Goal: Register for event/course

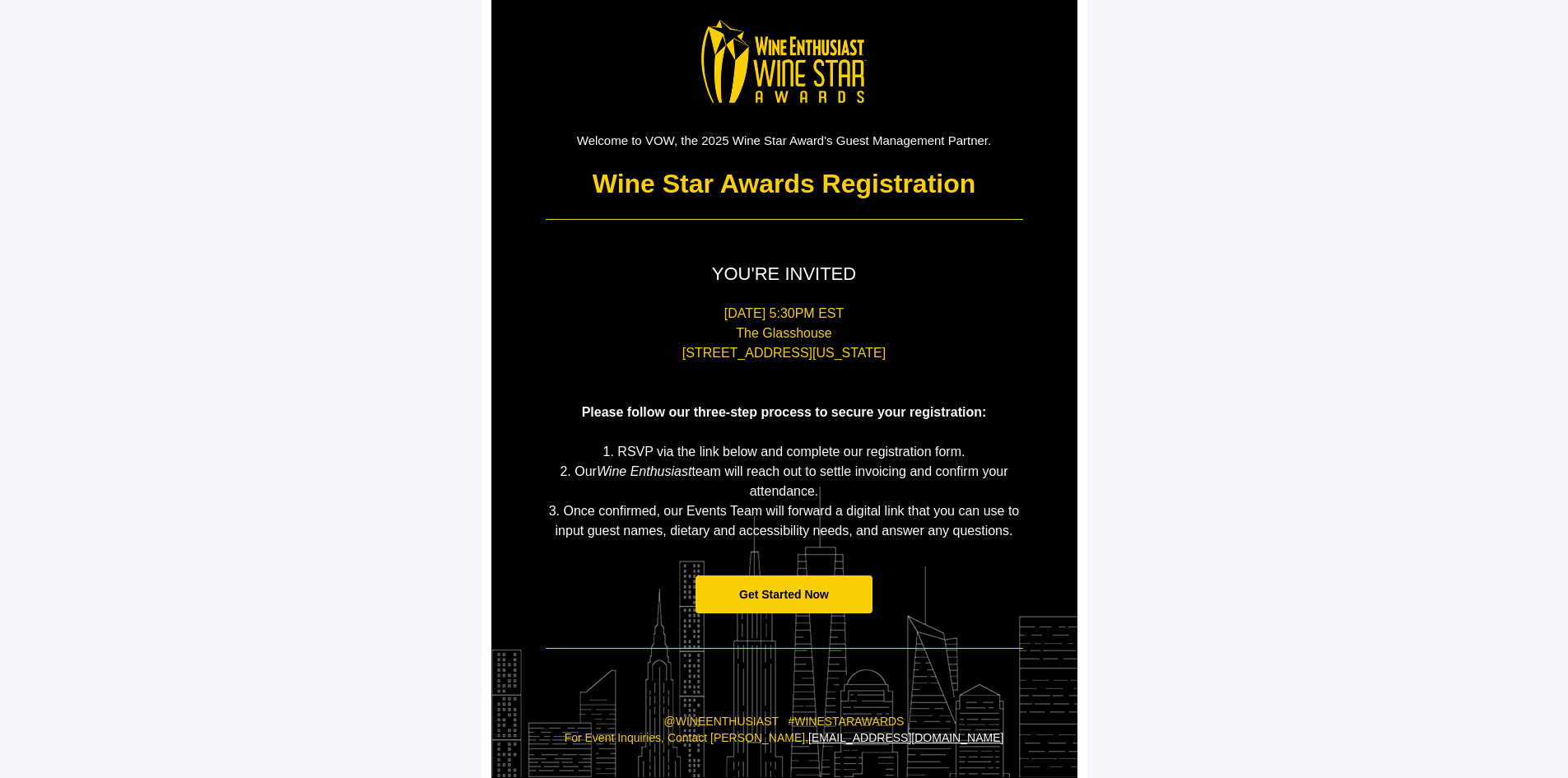
scroll to position [137, 0]
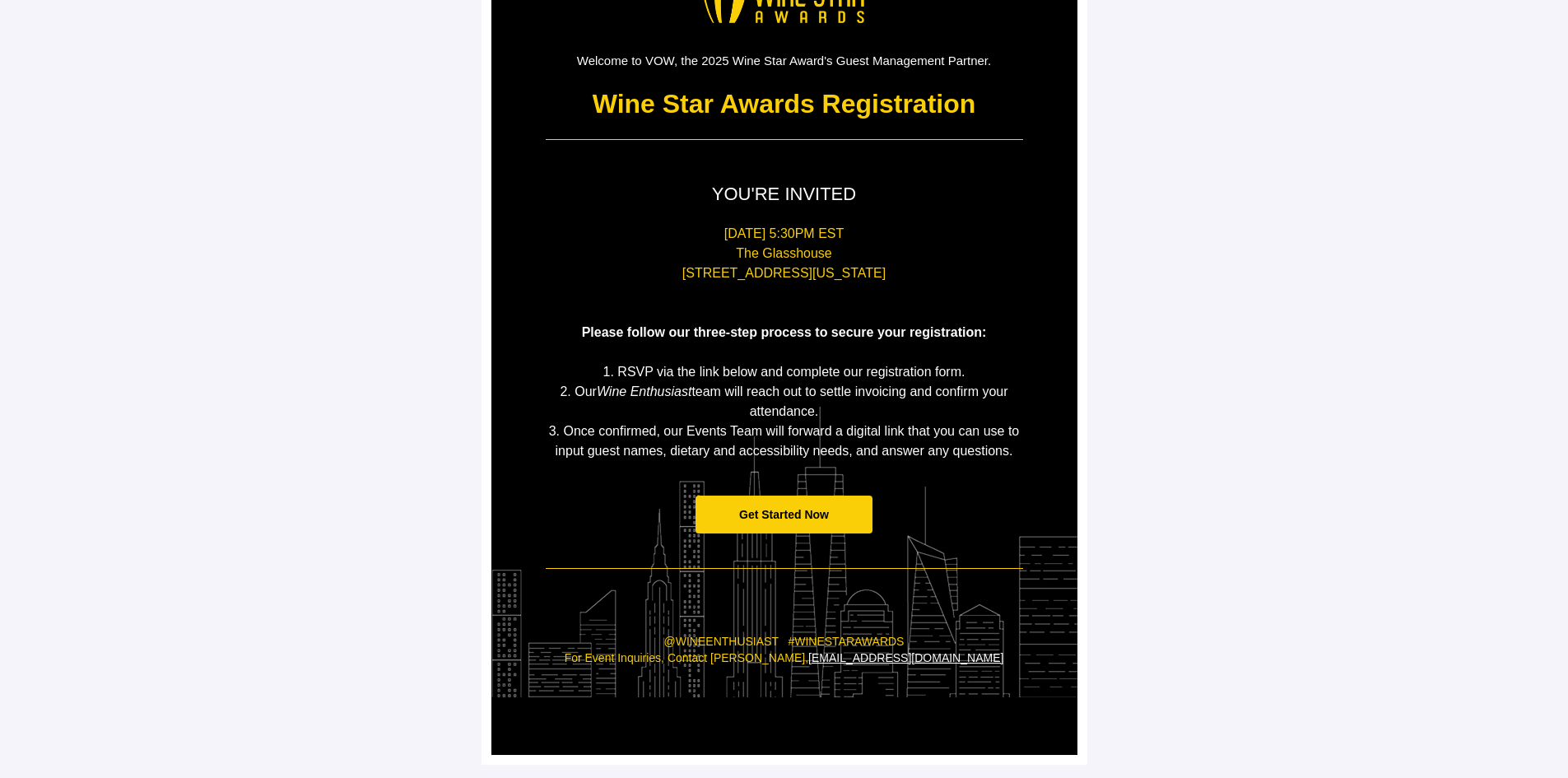
drag, startPoint x: 547, startPoint y: 365, endPoint x: 592, endPoint y: 374, distance: 45.9
click at [592, 374] on p "1. RSVP via the link below and complete our registration form." at bounding box center [784, 372] width 478 height 20
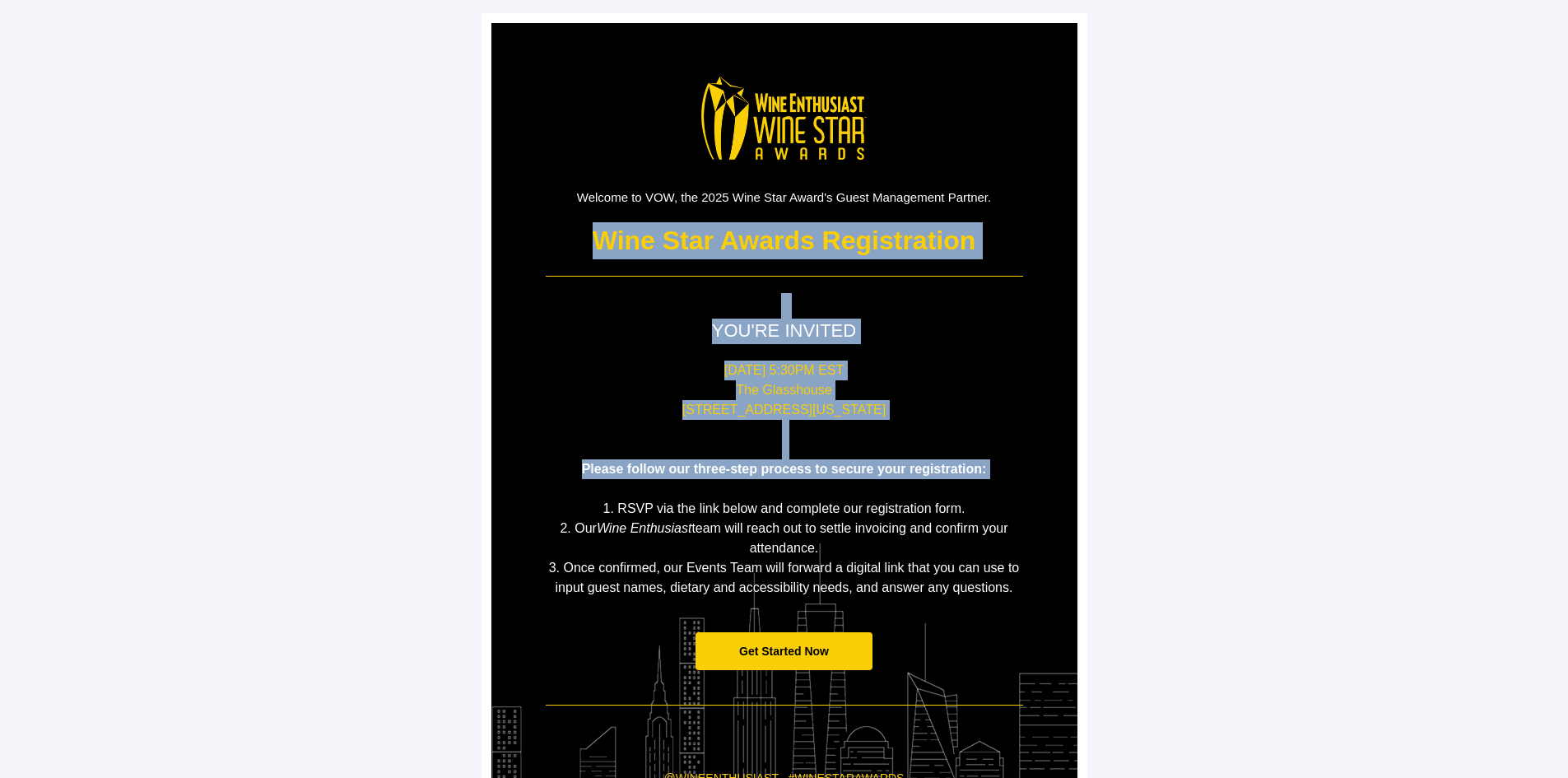
drag, startPoint x: 684, startPoint y: 269, endPoint x: 591, endPoint y: 491, distance: 240.7
click at [591, 491] on div "Welcome to VOW, the 2025 Wine Star Award's Guest Management Partner. Wine Star …" at bounding box center [784, 457] width 494 height 868
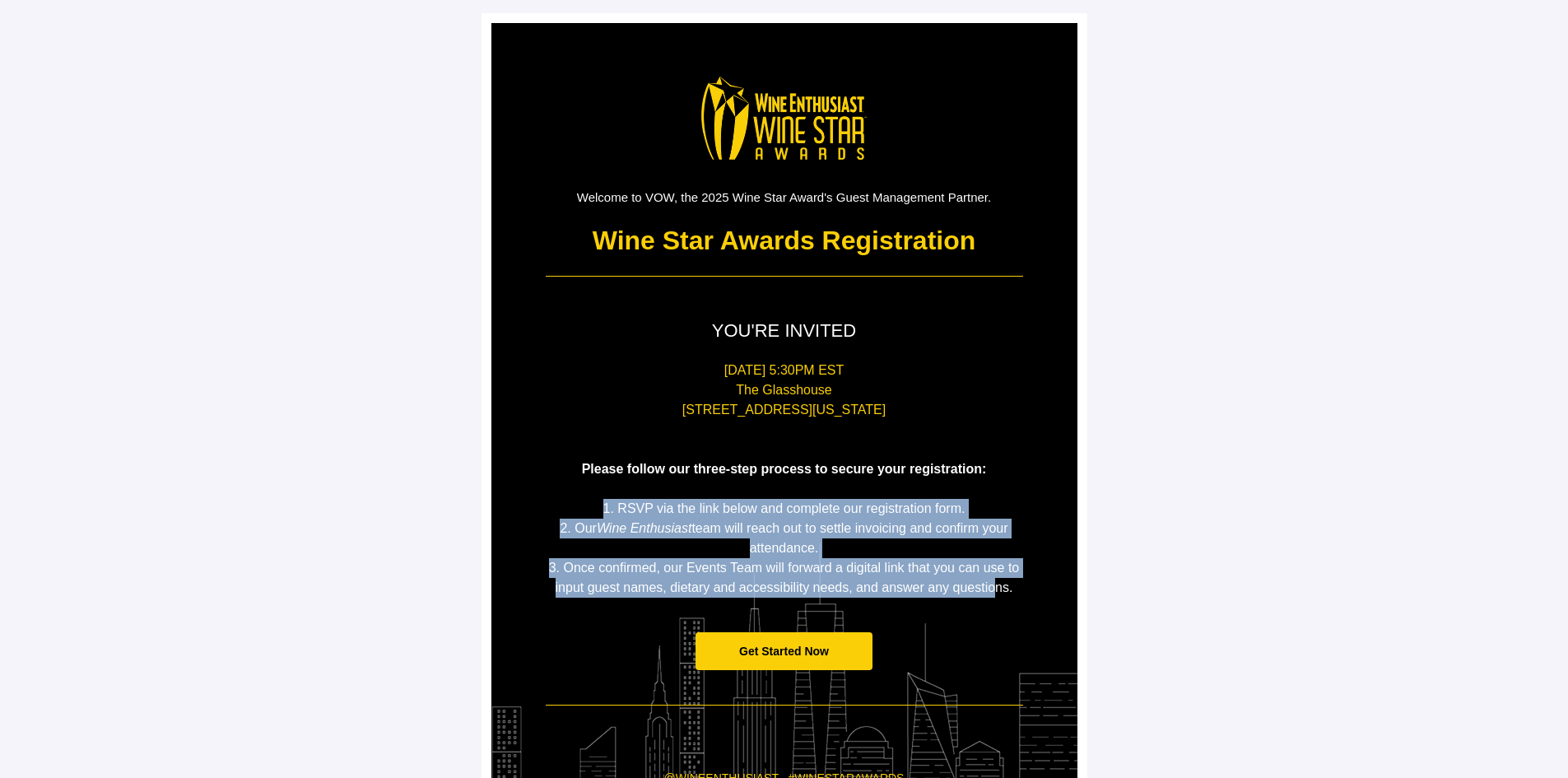
drag, startPoint x: 619, startPoint y: 505, endPoint x: 993, endPoint y: 585, distance: 382.5
click at [993, 585] on div "[DATE] 5:30PM [GEOGRAPHIC_DATA][STREET_ADDRESS][US_STATE] Please follow our thr…" at bounding box center [784, 478] width 478 height 237
click at [750, 559] on p "3. Once confirmed, our Events Team will forward a digital link that you can use…" at bounding box center [784, 577] width 478 height 39
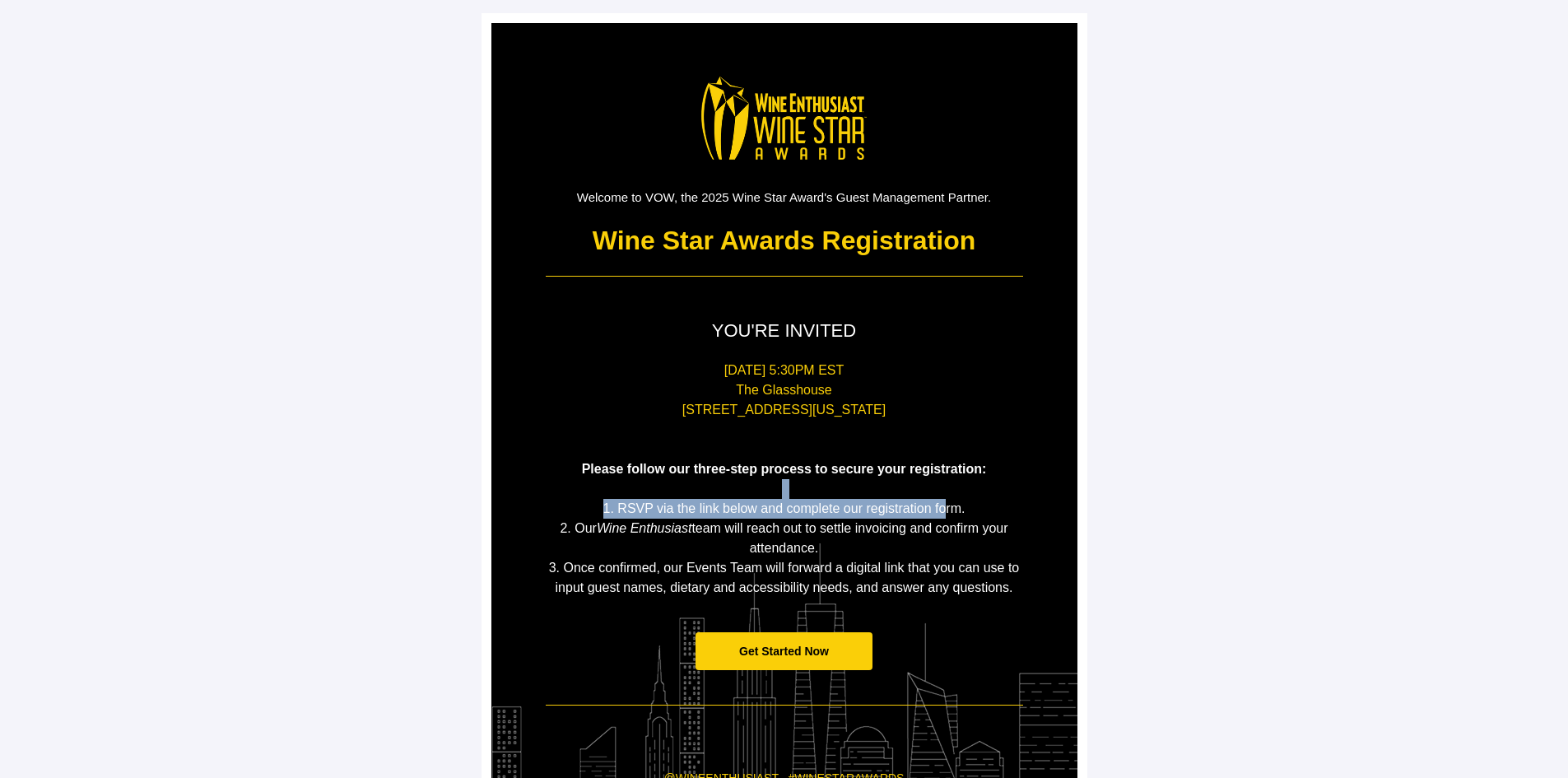
drag, startPoint x: 647, startPoint y: 496, endPoint x: 945, endPoint y: 509, distance: 298.3
click at [945, 509] on div "[DATE] 5:30PM [GEOGRAPHIC_DATA][STREET_ADDRESS][US_STATE] Please follow our thr…" at bounding box center [784, 478] width 478 height 237
click at [945, 509] on span "1. RSVP via the link below and complete our registration form." at bounding box center [784, 508] width 362 height 14
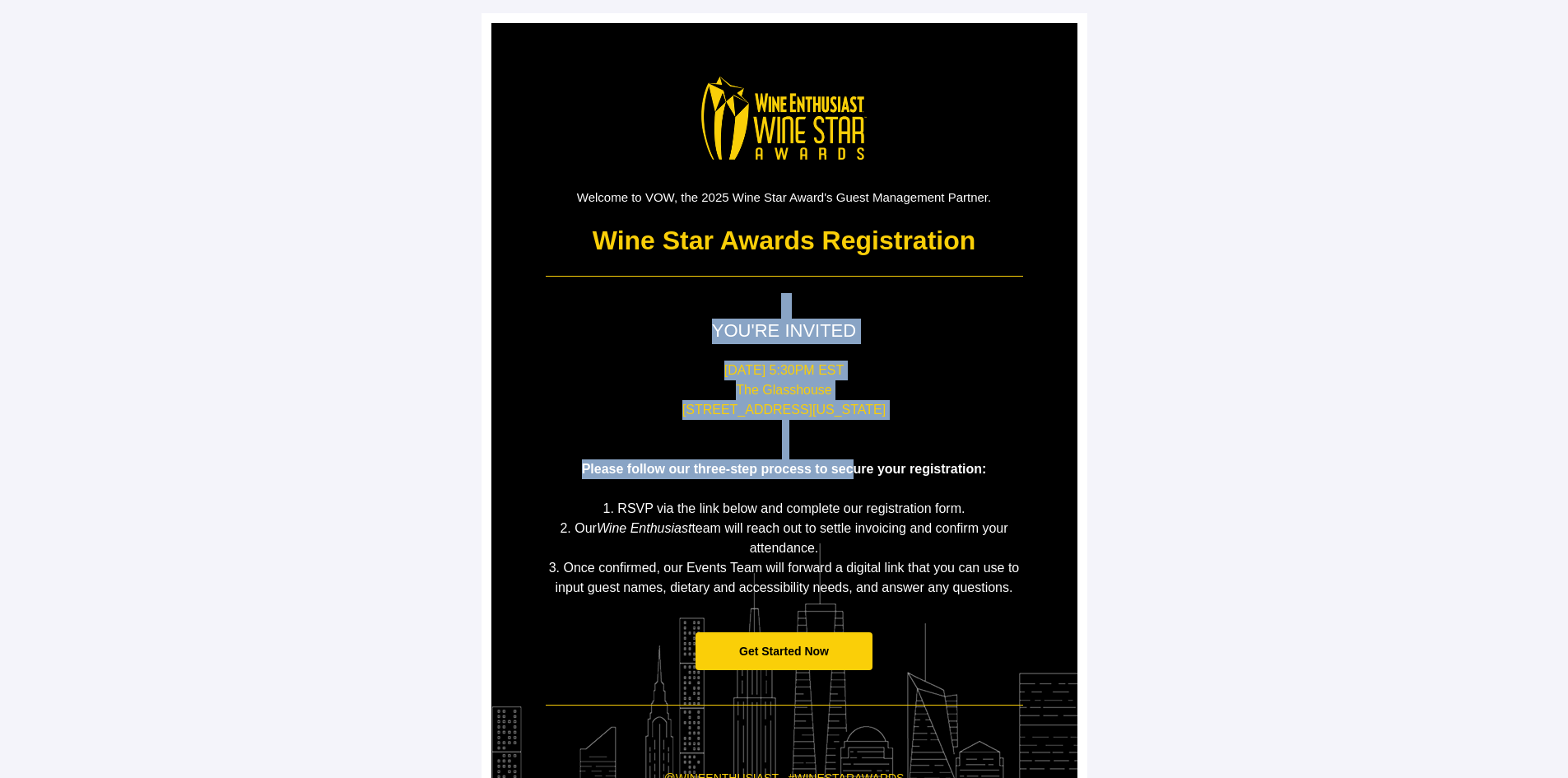
drag, startPoint x: 744, startPoint y: 426, endPoint x: 857, endPoint y: 465, distance: 119.5
click at [857, 465] on div "Welcome to VOW, the 2025 Wine Star Award's Guest Management Partner. Wine Star …" at bounding box center [784, 457] width 494 height 868
click at [858, 465] on span "Please follow our three-step process to secure your registration:" at bounding box center [784, 468] width 405 height 14
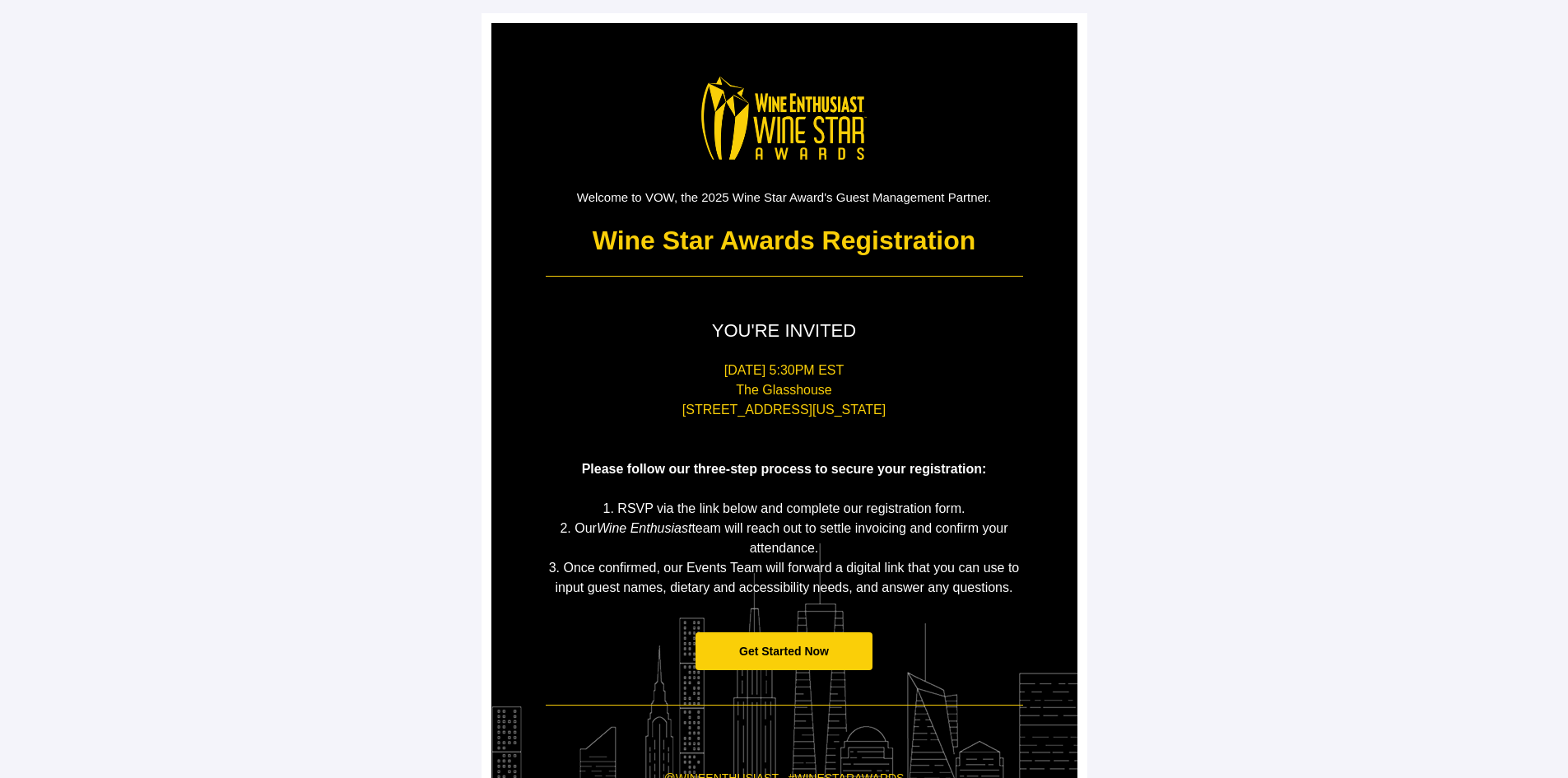
click at [570, 487] on p at bounding box center [784, 489] width 478 height 20
drag, startPoint x: 584, startPoint y: 457, endPoint x: 965, endPoint y: 468, distance: 381.2
click at [965, 468] on p "Please follow our three-step process to secure your registration:" at bounding box center [784, 469] width 478 height 20
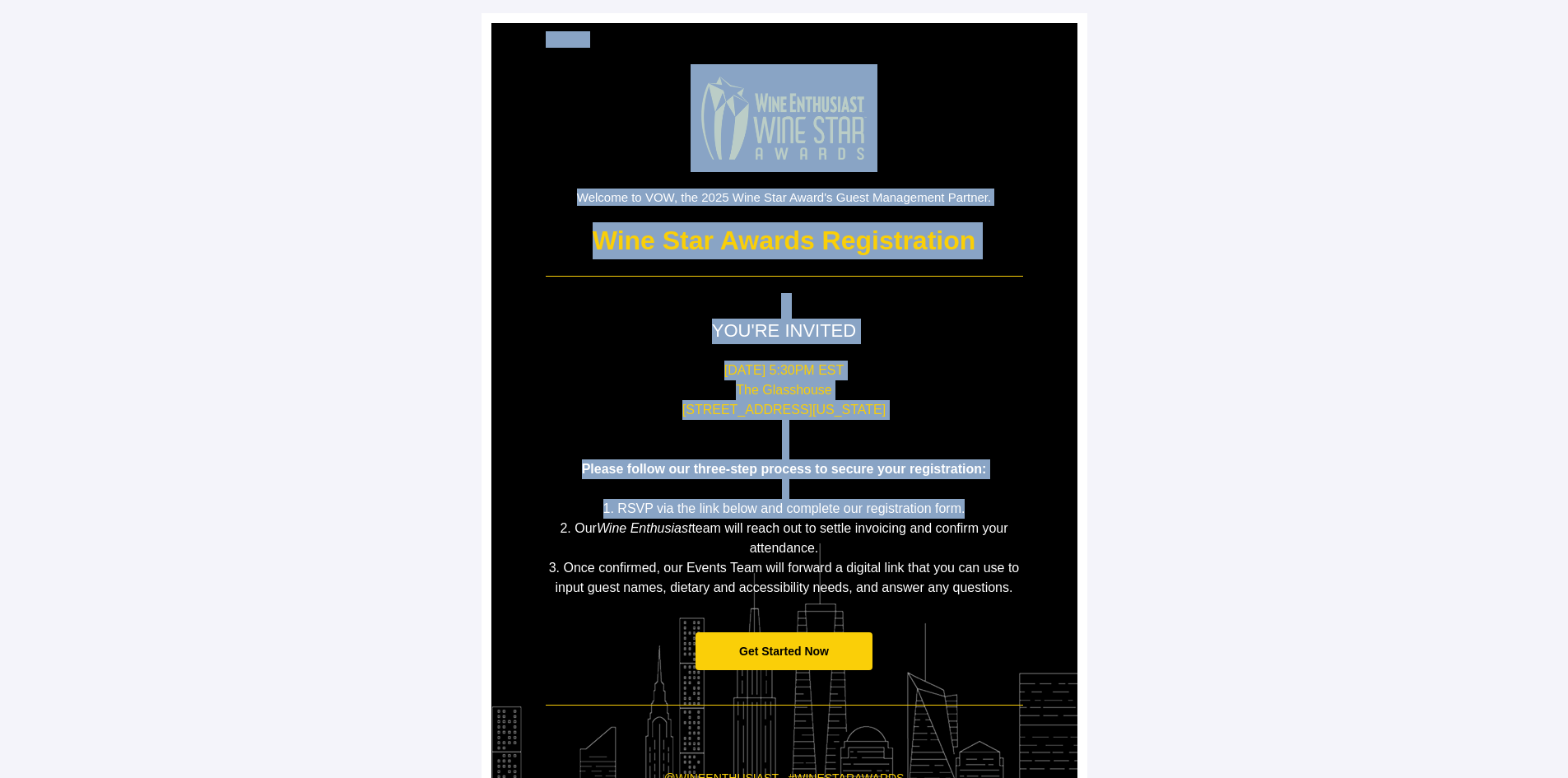
drag, startPoint x: 501, startPoint y: 488, endPoint x: 1007, endPoint y: 539, distance: 508.6
click at [1007, 537] on div "Welcome to VOW, the 2025 Wine Star Award's Guest Management Partner. Wine Star …" at bounding box center [784, 457] width 586 height 868
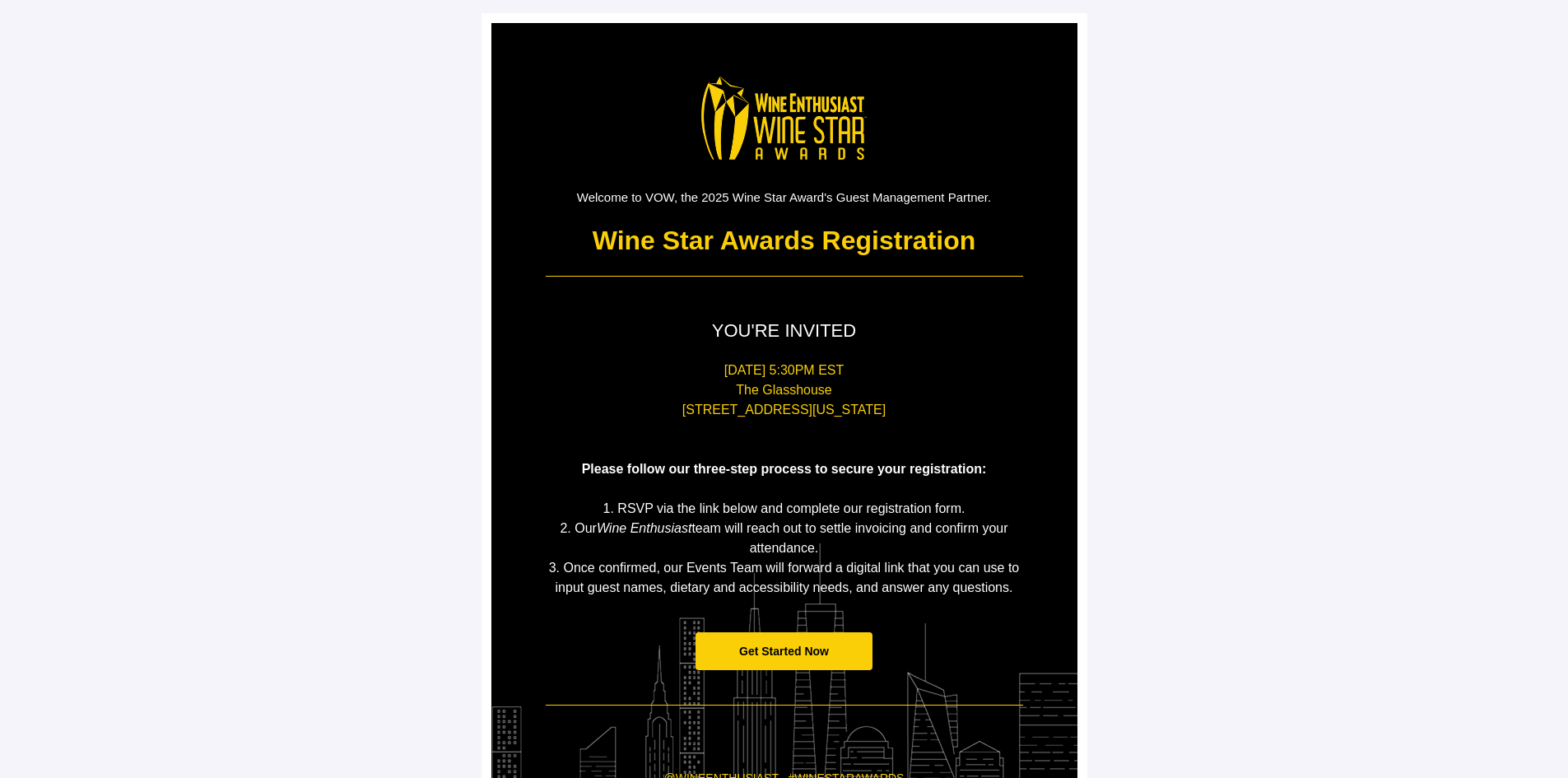
click at [1022, 582] on p "3. Once confirmed, our Events Team will forward a digital link that you can use…" at bounding box center [784, 577] width 478 height 39
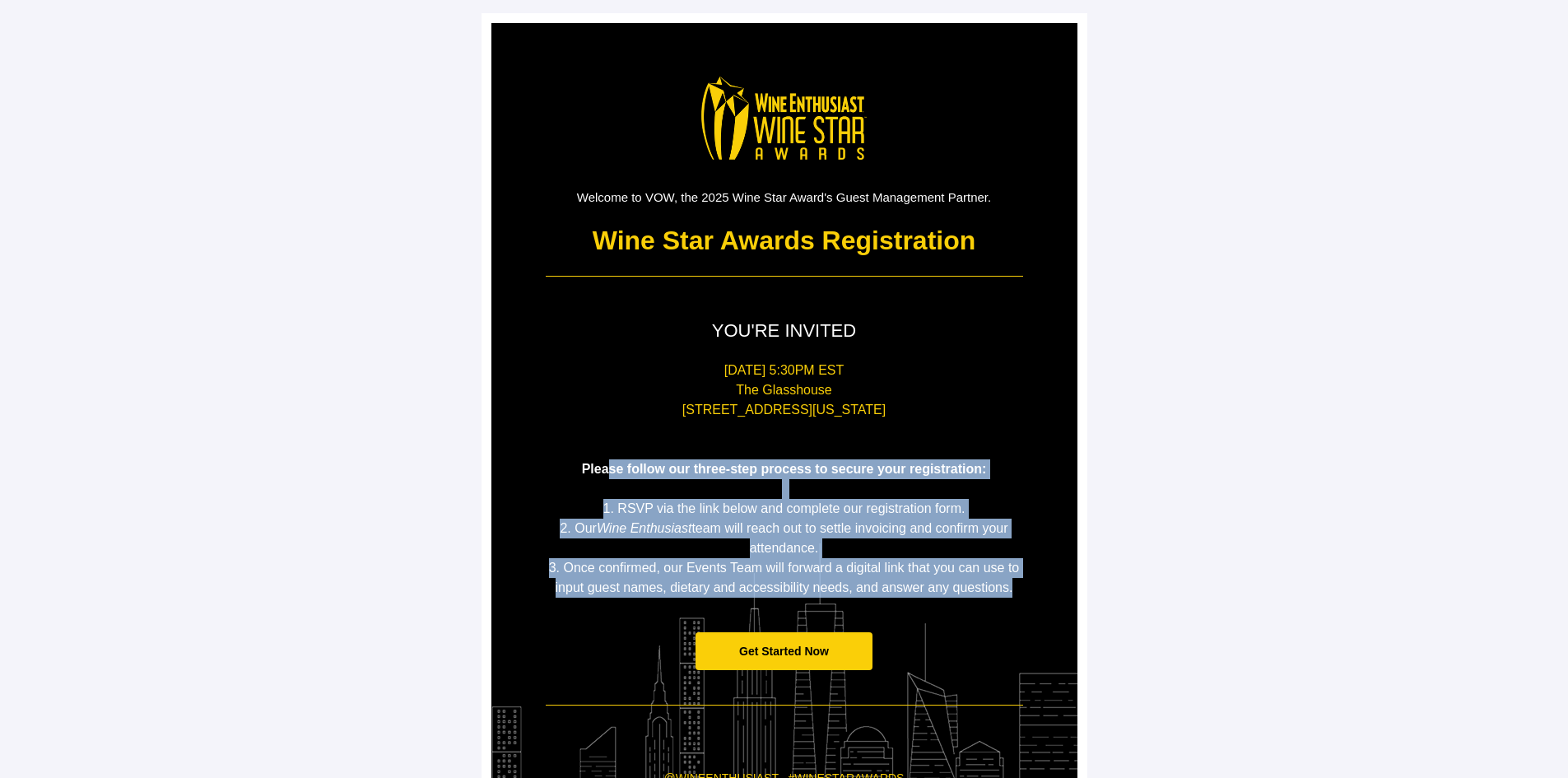
drag, startPoint x: 1022, startPoint y: 589, endPoint x: 608, endPoint y: 462, distance: 433.0
click at [608, 462] on div "[DATE] 5:30PM [GEOGRAPHIC_DATA][STREET_ADDRESS][US_STATE] Please follow our thr…" at bounding box center [784, 478] width 478 height 237
click at [682, 581] on span "3. Once confirmed, our Events Team will forward a digital link that you can use…" at bounding box center [784, 577] width 471 height 34
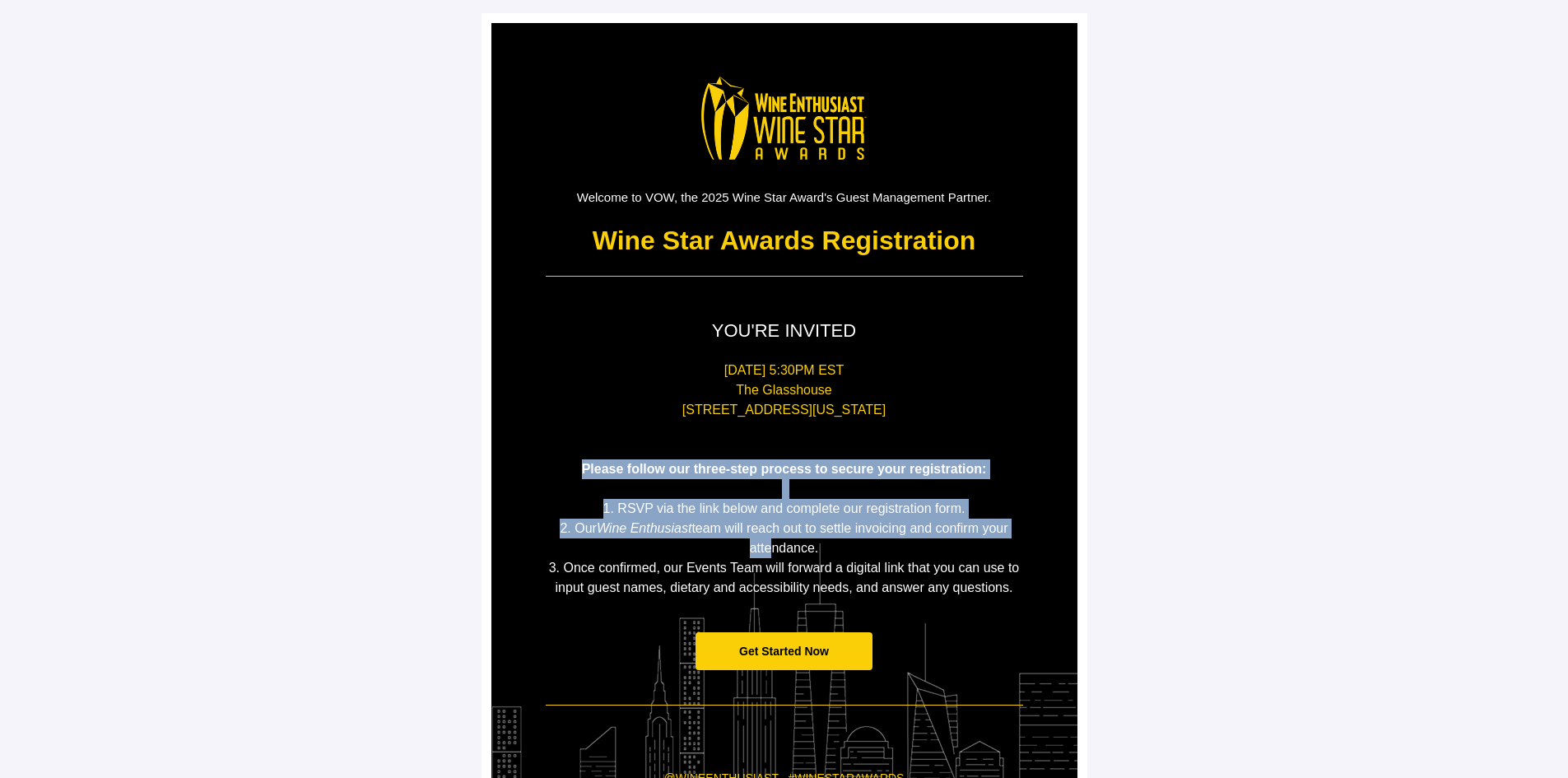
drag, startPoint x: 765, startPoint y: 540, endPoint x: 567, endPoint y: 470, distance: 210.0
click at [567, 470] on div "[DATE] 5:30PM [GEOGRAPHIC_DATA][STREET_ADDRESS][US_STATE] Please follow our thr…" at bounding box center [784, 478] width 478 height 237
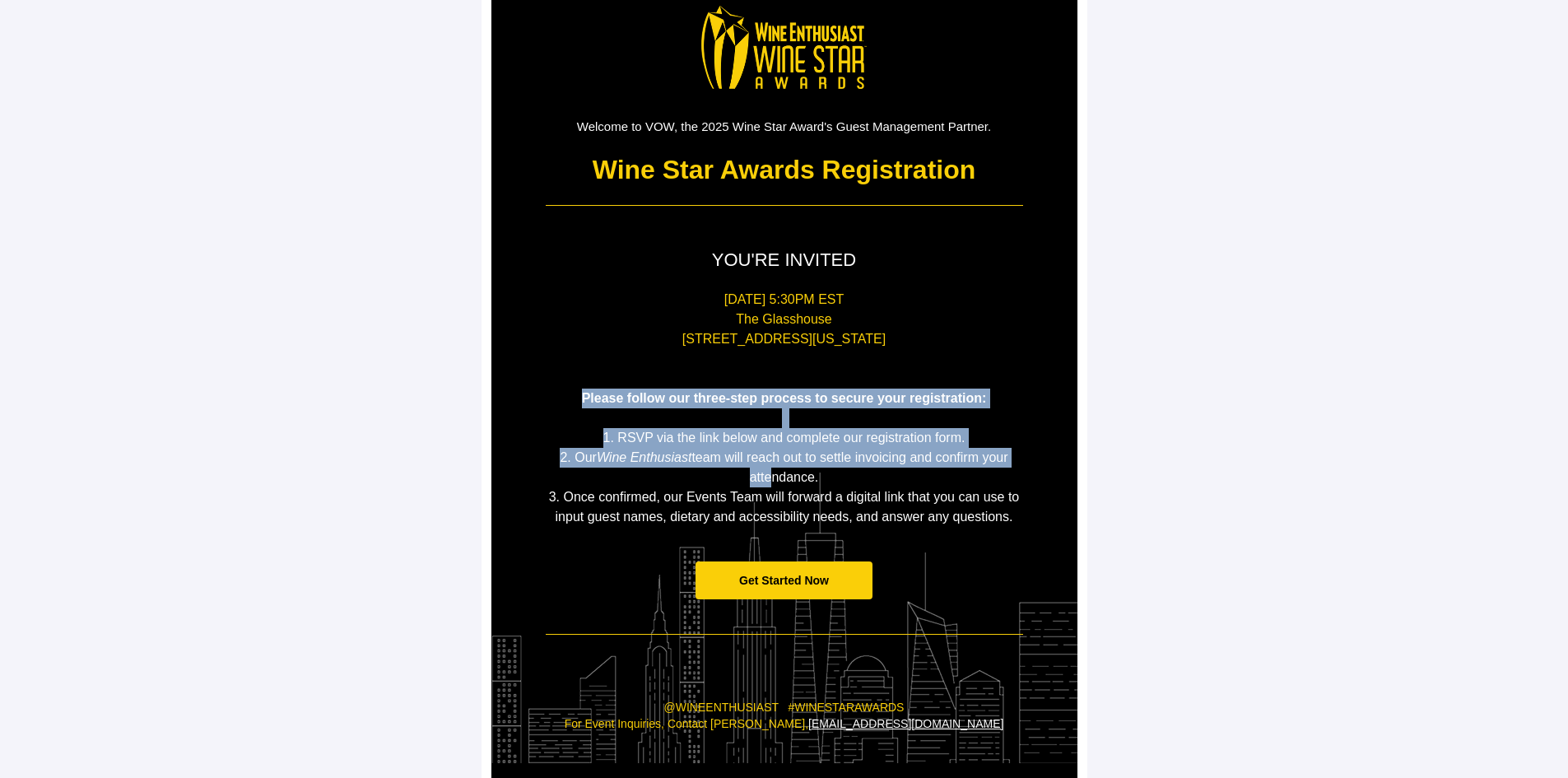
scroll to position [137, 0]
